Goal: Task Accomplishment & Management: Manage account settings

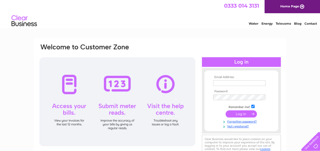
type input "[PERSON_NAME][EMAIL_ADDRESS][PERSON_NAME][DOMAIN_NAME]"
click at [239, 114] on input "submit" at bounding box center [240, 113] width 31 height 7
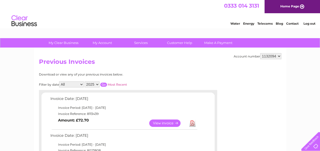
click at [163, 123] on link "View" at bounding box center [167, 123] width 37 height 7
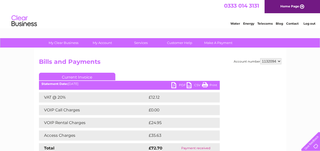
click at [204, 85] on link "Print" at bounding box center [209, 85] width 15 height 7
